Goal: Task Accomplishment & Management: Use online tool/utility

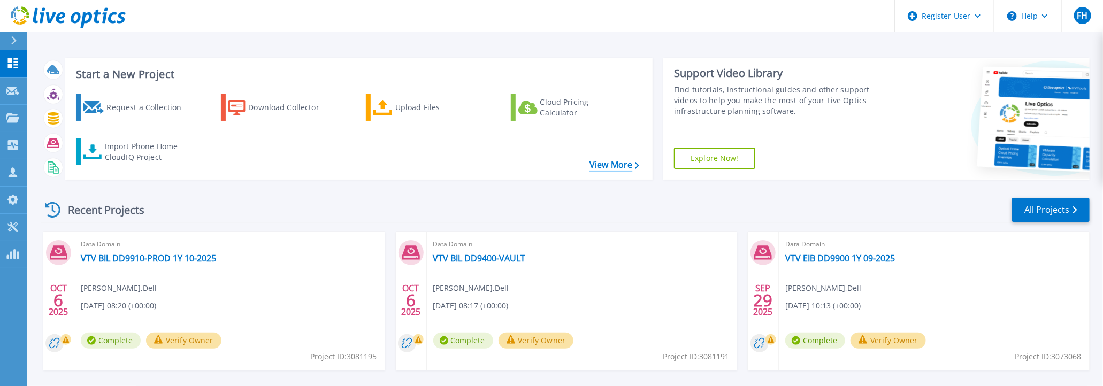
click at [623, 168] on link "View More" at bounding box center [615, 165] width 50 height 10
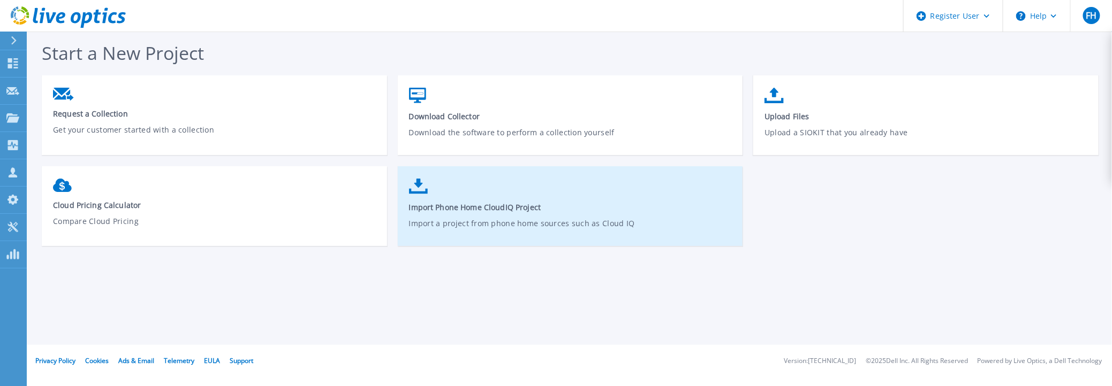
click at [509, 207] on span "Import Phone Home CloudIQ Project" at bounding box center [570, 207] width 323 height 10
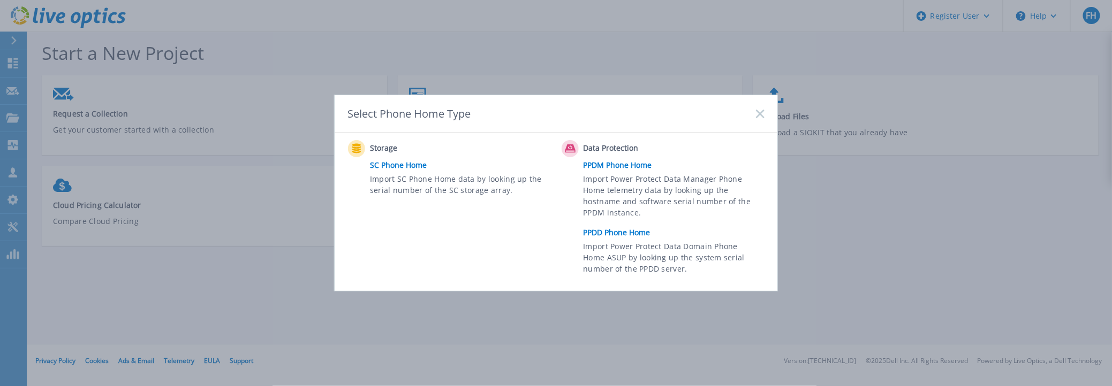
click at [628, 230] on link "PPDD Phone Home" at bounding box center [676, 233] width 186 height 16
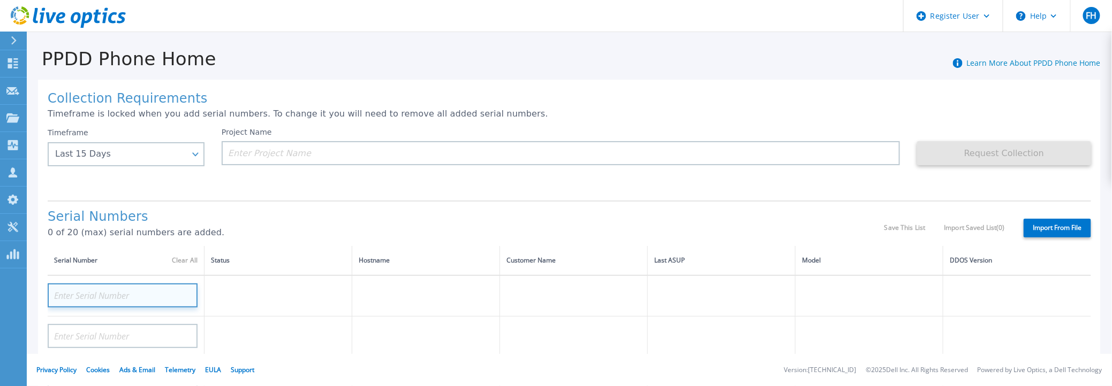
click at [76, 291] on input at bounding box center [123, 296] width 150 height 24
paste input "CRK00224004667"
type input "CRK00224004667"
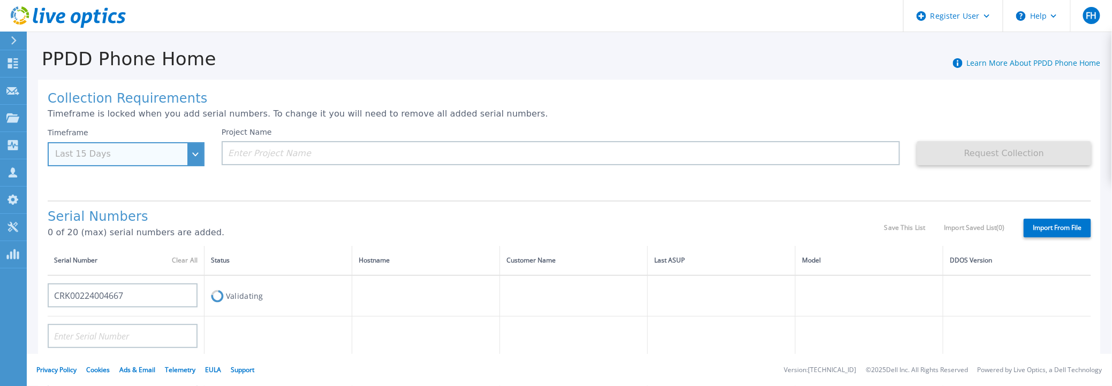
click at [119, 149] on div "Timeframe Last 15 Days" at bounding box center [126, 147] width 157 height 39
click at [193, 154] on div "Timeframe Last 15 Days" at bounding box center [126, 147] width 157 height 39
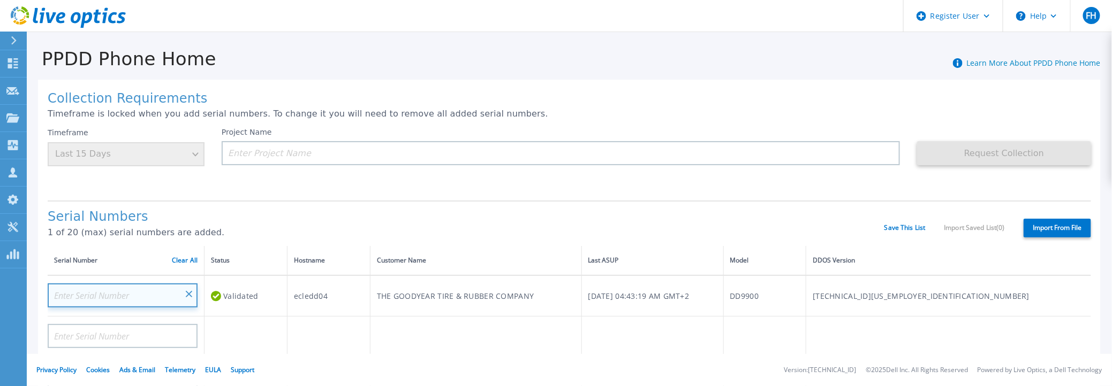
drag, startPoint x: 188, startPoint y: 294, endPoint x: 181, endPoint y: 252, distance: 42.3
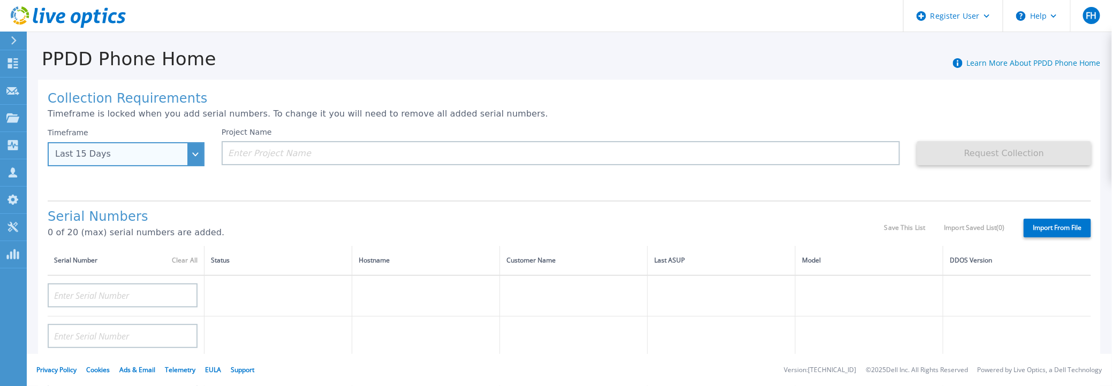
click at [191, 158] on div "Last 15 Days" at bounding box center [126, 154] width 157 height 24
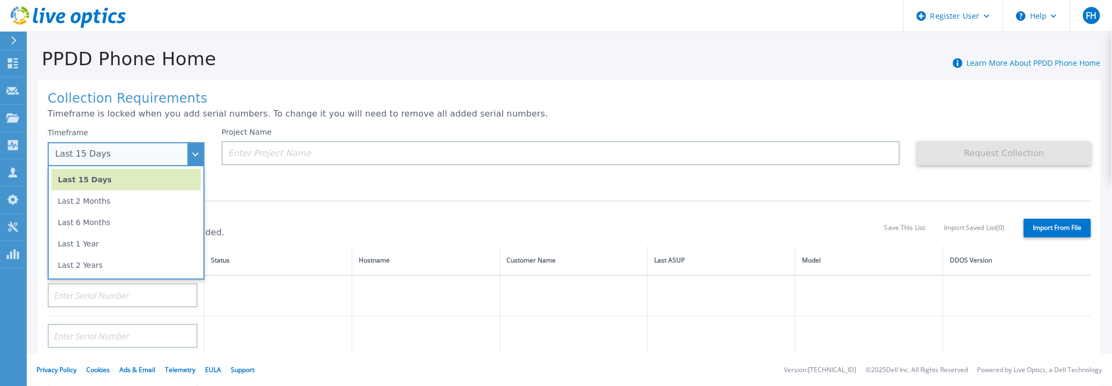
click at [97, 240] on li "Last 1 Year" at bounding box center [125, 243] width 149 height 21
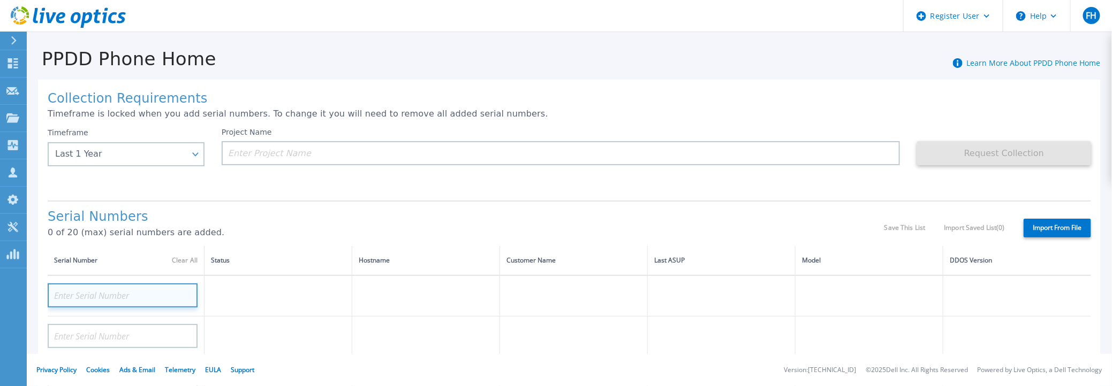
click at [95, 296] on input at bounding box center [123, 296] width 150 height 24
paste input "CRK00224004667"
type input "CRK00224004667"
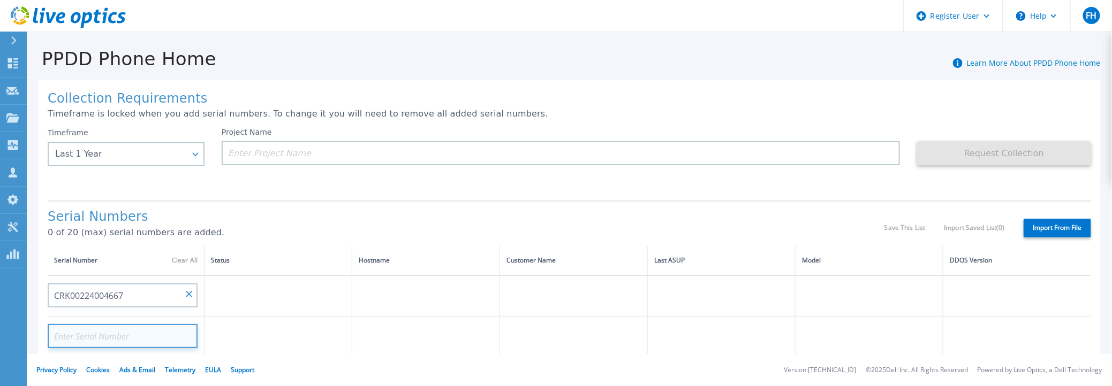
click at [99, 336] on input at bounding box center [123, 336] width 150 height 24
paste input "CRK00224004667"
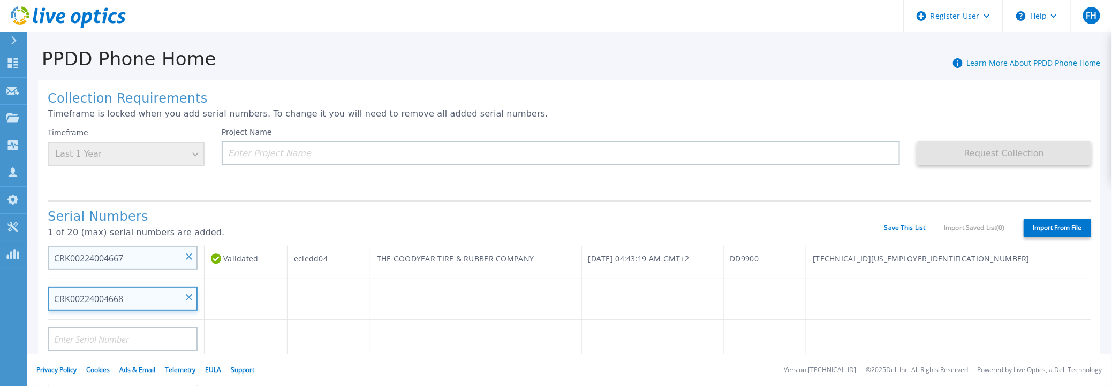
scroll to position [53, 0]
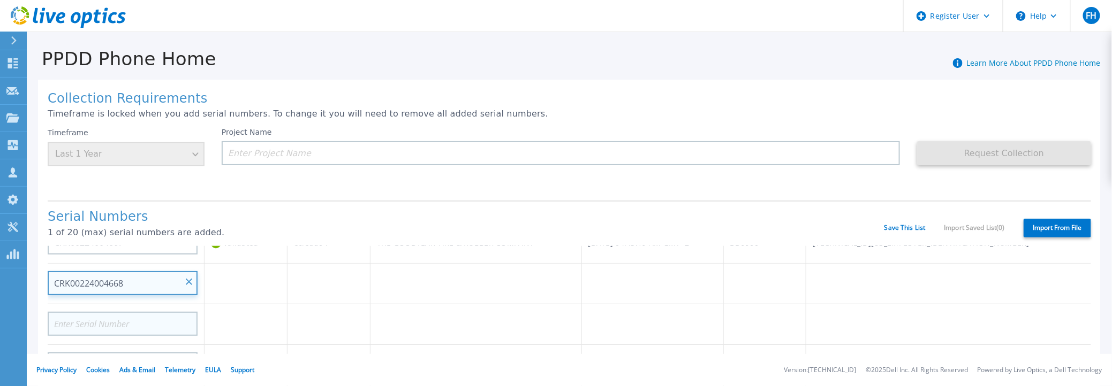
type input "CRK00224004668"
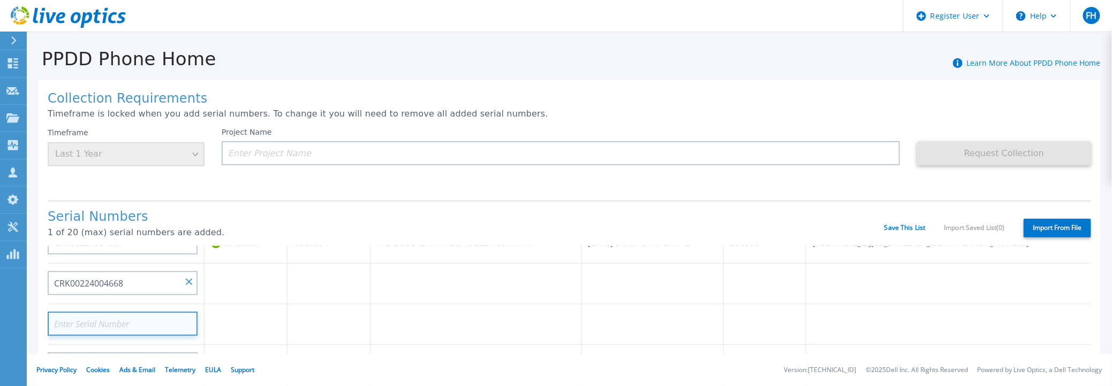
click at [150, 323] on input at bounding box center [123, 324] width 150 height 24
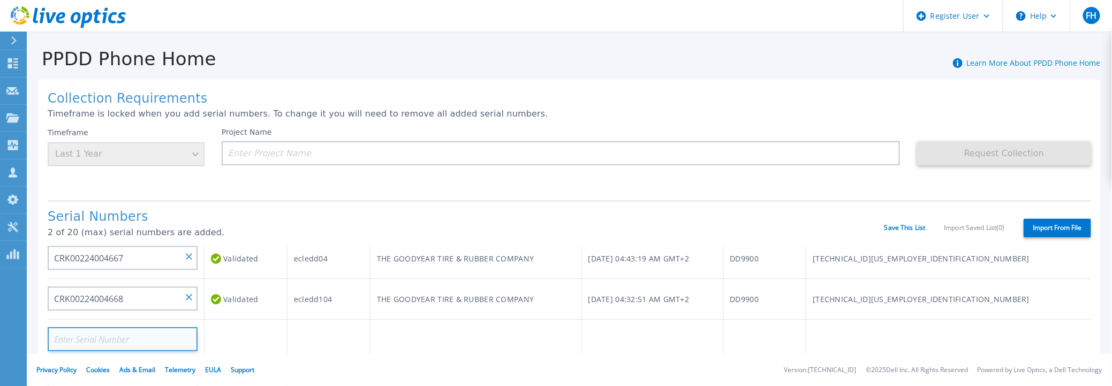
scroll to position [0, 0]
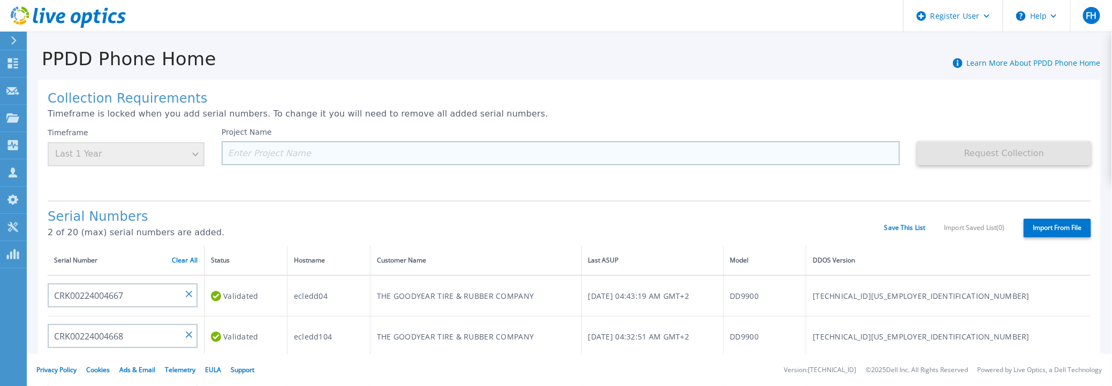
click at [251, 149] on input at bounding box center [561, 153] width 678 height 24
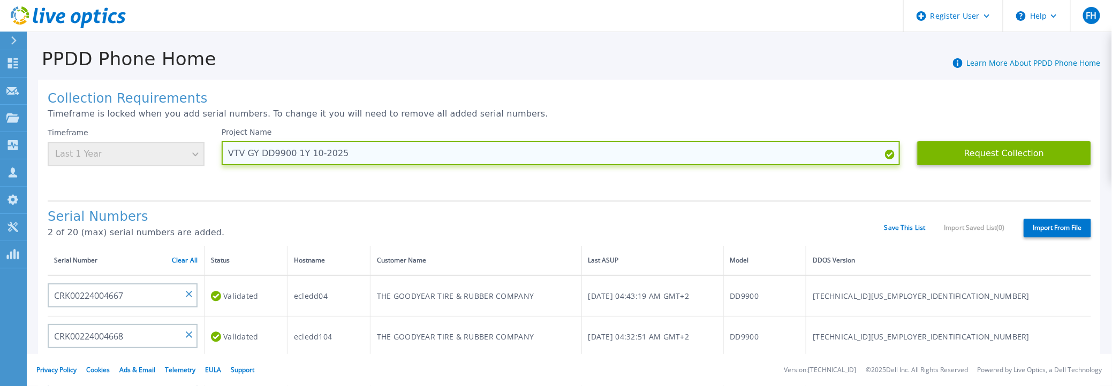
click at [258, 153] on input "VTV GY DD9900 1Y 10-2025" at bounding box center [561, 153] width 678 height 24
type input "VTV GY LUX DD9900 1Y 10-2025"
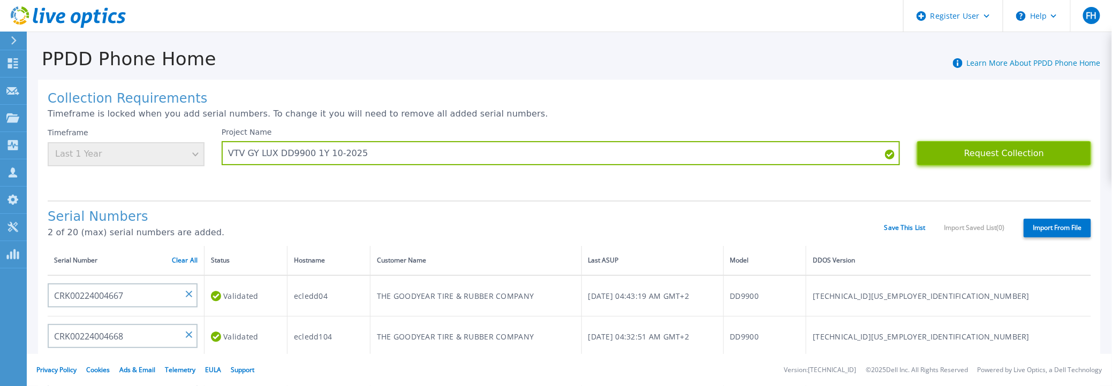
click at [1011, 153] on button "Request Collection" at bounding box center [1004, 153] width 174 height 24
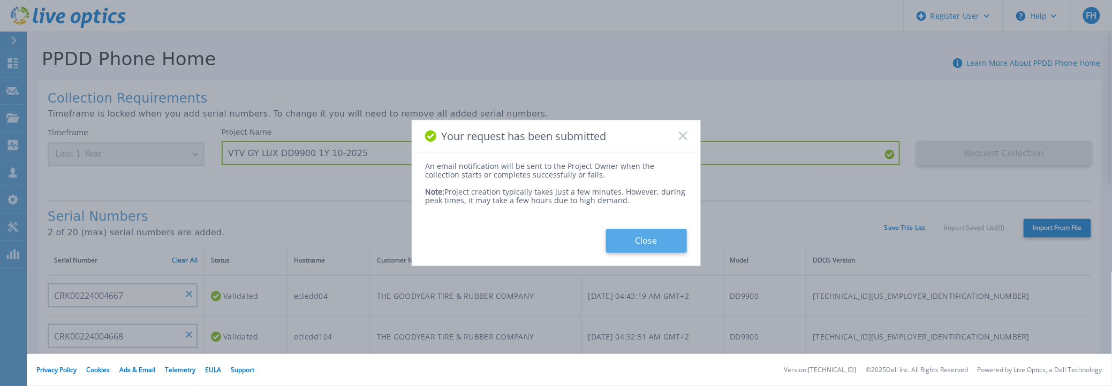
click at [640, 246] on button "Close" at bounding box center [646, 241] width 81 height 24
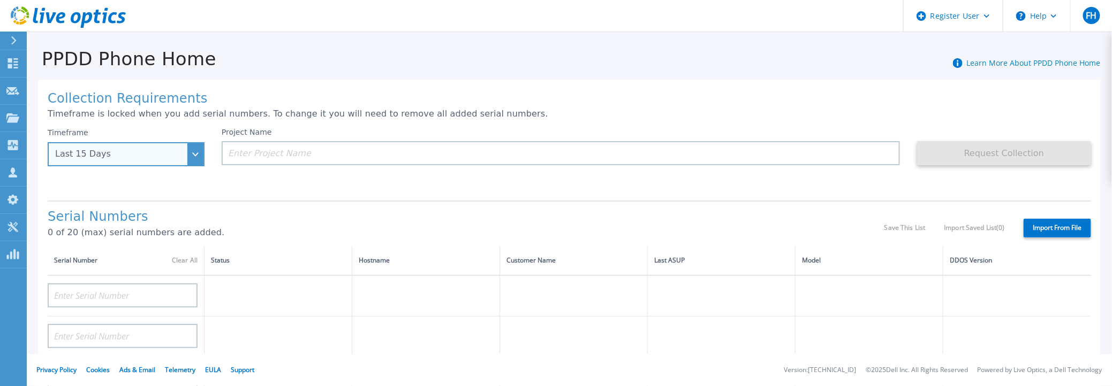
click at [189, 150] on div "Last 15 Days" at bounding box center [126, 154] width 157 height 24
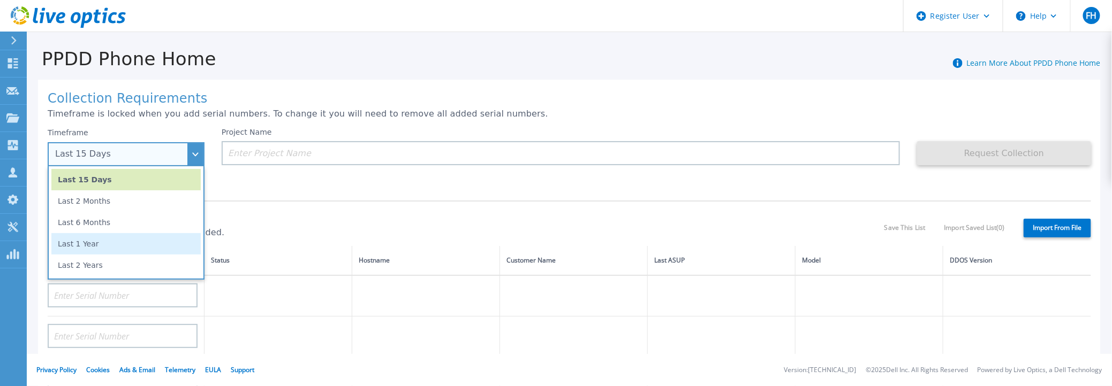
click at [92, 247] on li "Last 1 Year" at bounding box center [125, 243] width 149 height 21
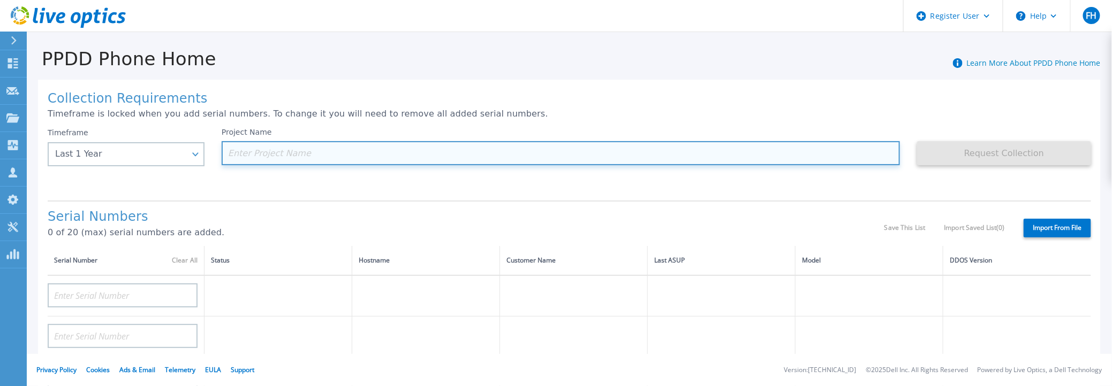
click at [243, 151] on input at bounding box center [561, 153] width 678 height 24
paste input "VTV GY DD6300 Lux Plant 1Y 09-2025"
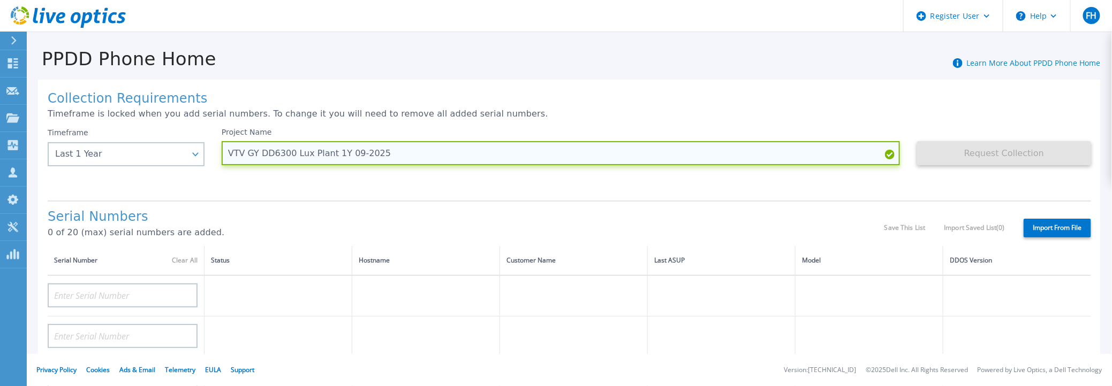
drag, startPoint x: 340, startPoint y: 154, endPoint x: 346, endPoint y: 156, distance: 6.8
click at [346, 156] on input "VTV GY DD6300 Lux Plant 1Y 09-2025" at bounding box center [561, 153] width 678 height 24
type input "VTV GY DD6300 Lux Plant 1Y 10-2025"
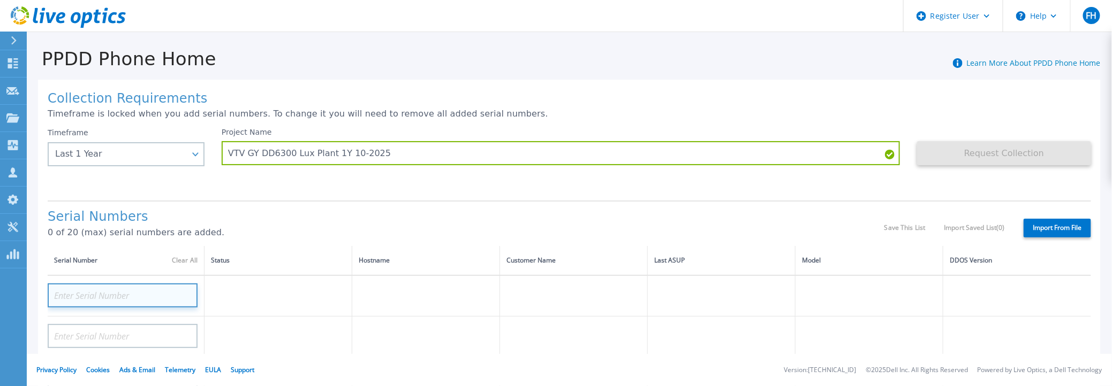
click at [87, 295] on input at bounding box center [123, 296] width 150 height 24
paste input "CKM00191200168"
type input "CKM00191200168"
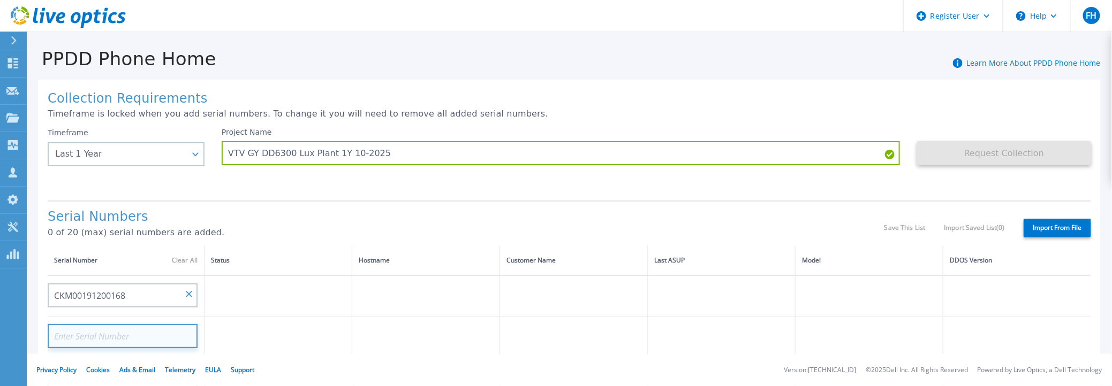
click at [98, 340] on input at bounding box center [123, 336] width 150 height 24
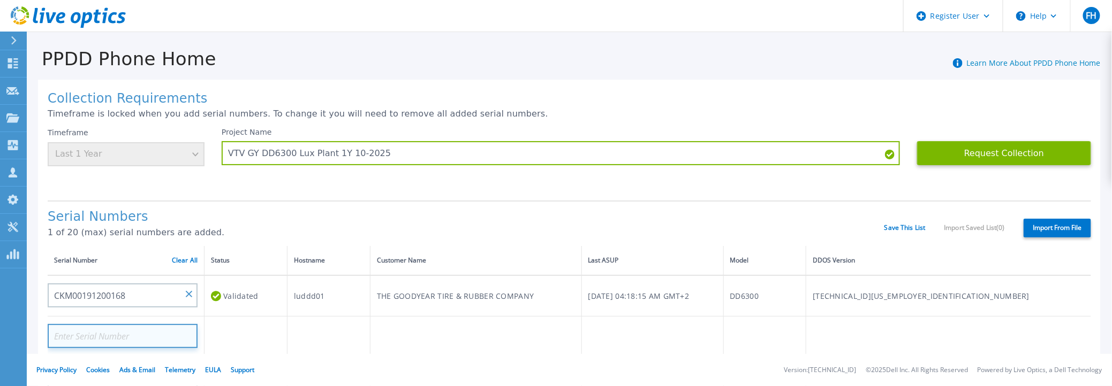
click at [119, 337] on input at bounding box center [123, 336] width 150 height 24
paste input "CKM00191401099"
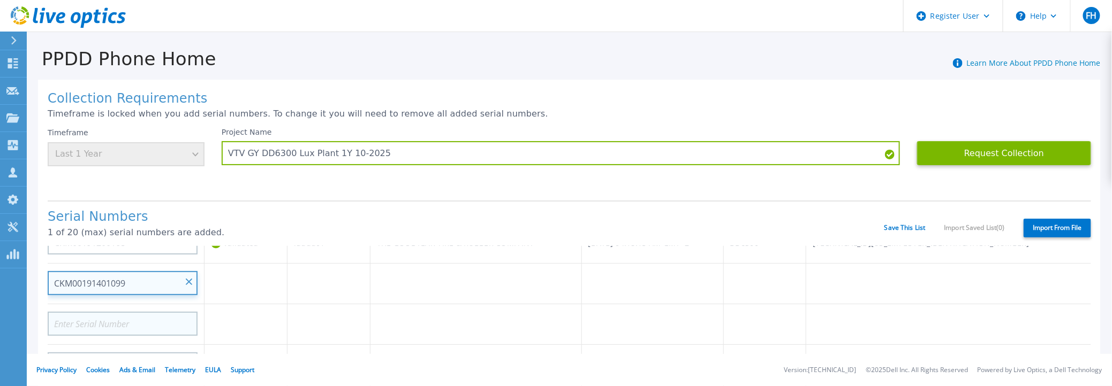
type input "CKM00191401099"
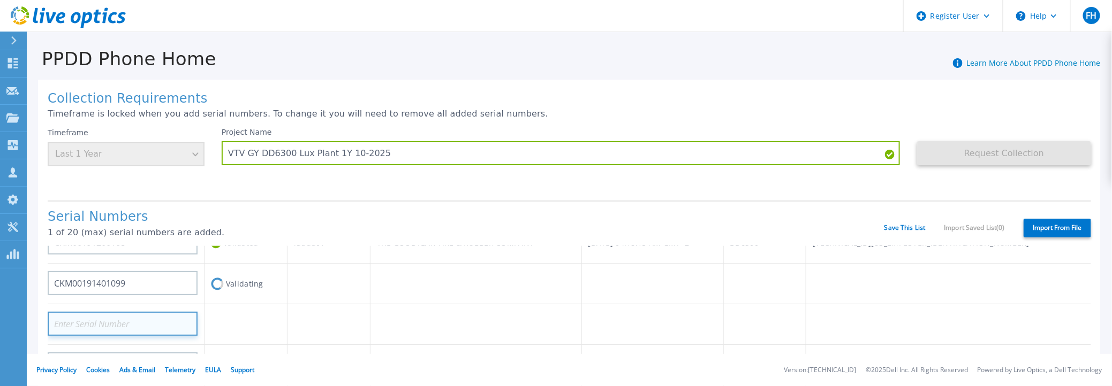
click at [137, 322] on input at bounding box center [123, 324] width 150 height 24
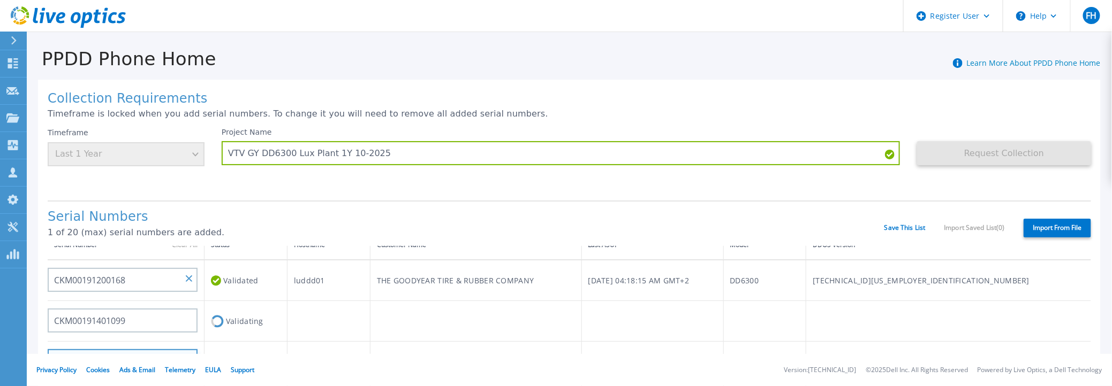
scroll to position [0, 0]
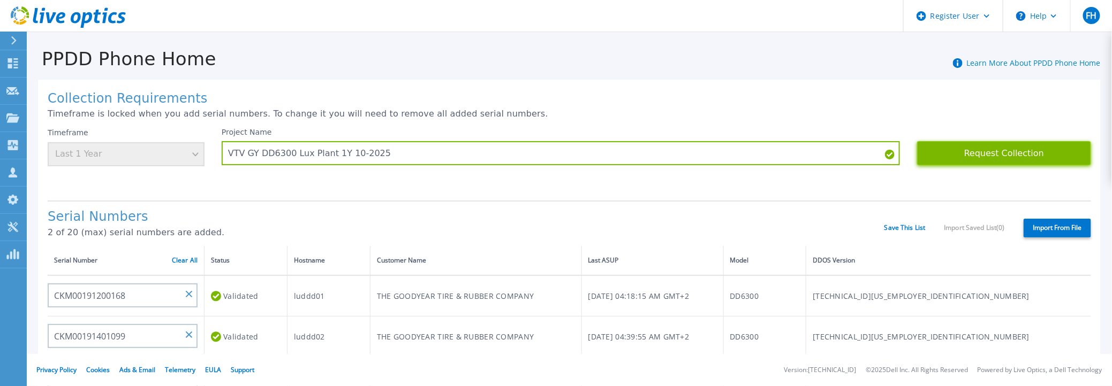
click at [1015, 154] on button "Request Collection" at bounding box center [1004, 153] width 174 height 24
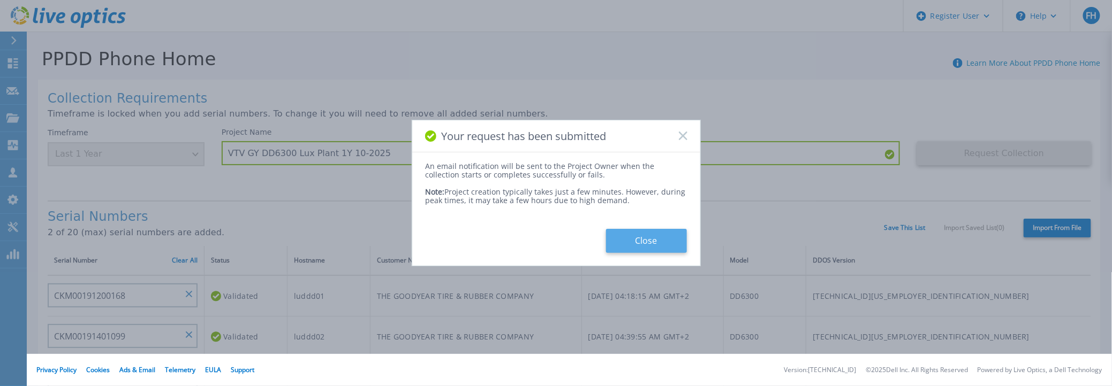
click at [645, 241] on button "Close" at bounding box center [646, 241] width 81 height 24
